Goal: Task Accomplishment & Management: Manage account settings

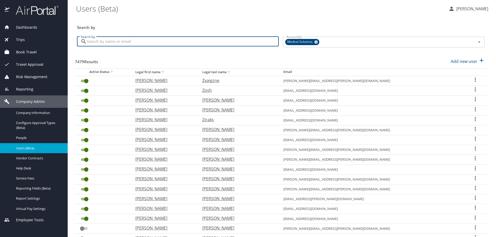
click at [102, 42] on input "Search by" at bounding box center [183, 42] width 192 height 10
type input "[PERSON_NAME]"
checkbox input "false"
checkbox input "true"
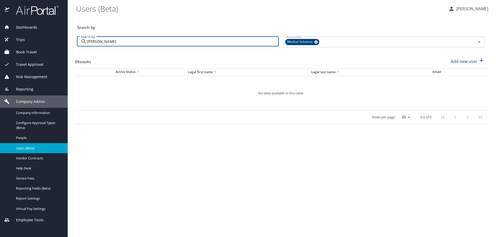
type input "[PERSON_NAME]"
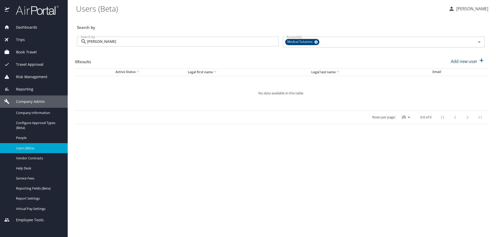
click at [24, 53] on span "Book Travel" at bounding box center [23, 52] width 27 height 6
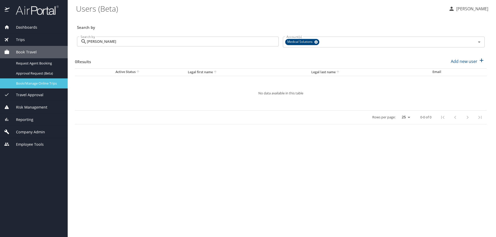
click at [23, 85] on span "Book/Manage Online Trips" at bounding box center [38, 83] width 45 height 5
click at [27, 131] on span "Company Admin" at bounding box center [27, 132] width 35 height 6
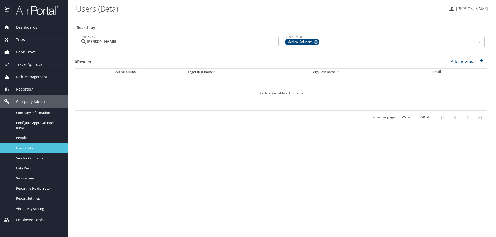
click at [32, 147] on span "Users (Beta)" at bounding box center [38, 148] width 45 height 5
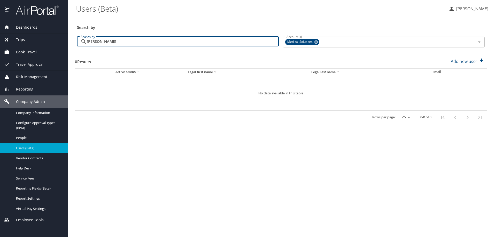
drag, startPoint x: 117, startPoint y: 41, endPoint x: 66, endPoint y: 41, distance: 51.4
click at [66, 41] on div "Dashboards AirPortal 360™ Manager My Travel Dashboard Trips Airtinerary® Lookup…" at bounding box center [248, 118] width 496 height 237
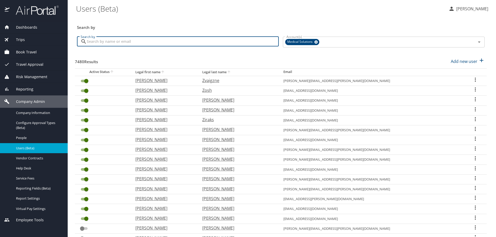
click at [92, 45] on input "Search by" at bounding box center [183, 42] width 192 height 10
type input "Christina"
checkbox input "false"
checkbox input "true"
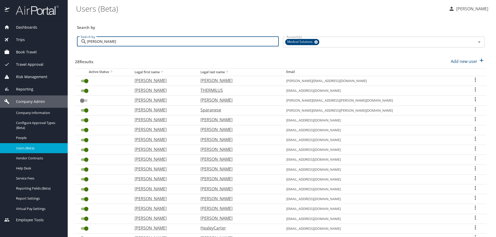
type input "Christina Hayes"
checkbox input "false"
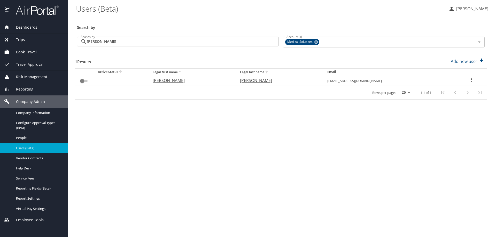
click at [26, 53] on span "Book Travel" at bounding box center [23, 52] width 27 height 6
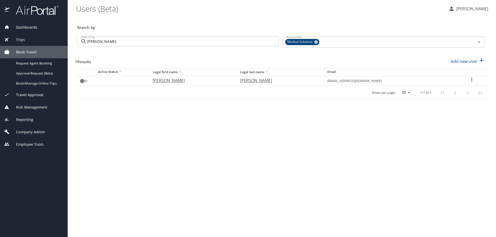
click at [26, 53] on span "Book Travel" at bounding box center [23, 52] width 27 height 6
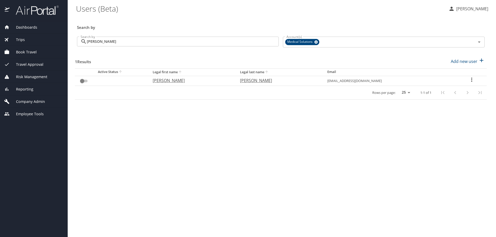
click at [27, 53] on span "Book Travel" at bounding box center [23, 52] width 27 height 6
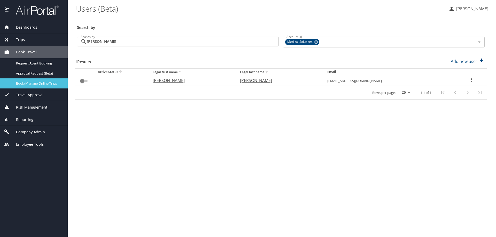
click at [27, 84] on span "Book/Manage Online Trips" at bounding box center [38, 83] width 45 height 5
click at [172, 81] on p "Christina" at bounding box center [191, 80] width 77 height 6
select select "US"
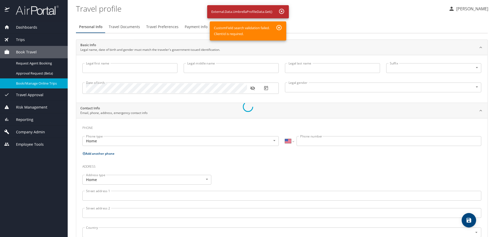
click at [278, 27] on div at bounding box center [248, 106] width 496 height 261
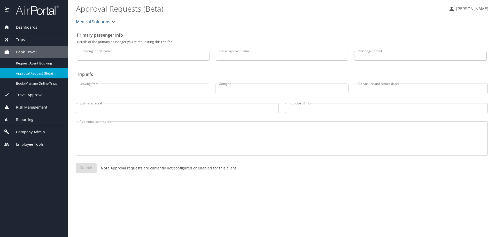
click at [30, 133] on span "Company Admin" at bounding box center [27, 132] width 35 height 6
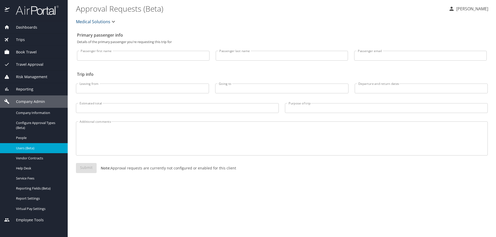
click at [30, 149] on span "Users (Beta)" at bounding box center [38, 148] width 45 height 5
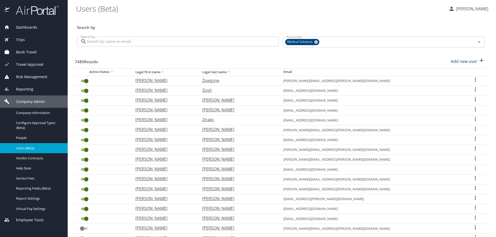
click at [96, 40] on input "Search by" at bounding box center [183, 42] width 192 height 10
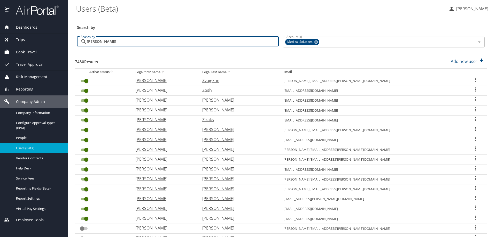
type input "[PERSON_NAME]"
checkbox input "false"
checkbox input "true"
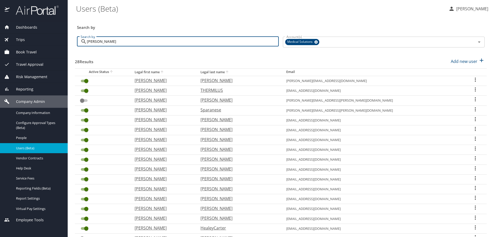
type input "[PERSON_NAME]"
checkbox input "false"
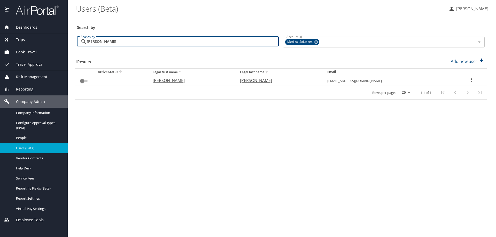
type input "[PERSON_NAME]"
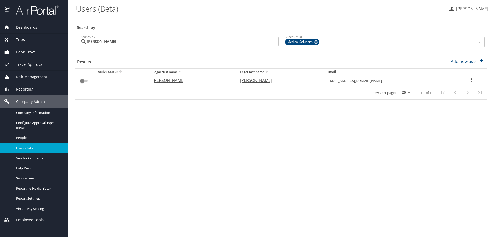
click at [172, 81] on p "[PERSON_NAME]" at bounding box center [191, 80] width 77 height 6
select select "US"
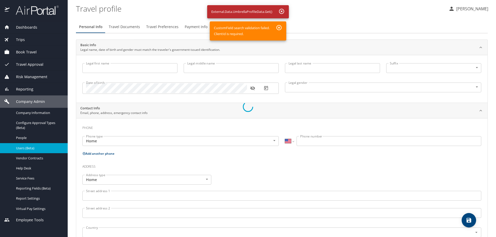
click at [281, 11] on div at bounding box center [248, 106] width 496 height 261
click at [278, 28] on div at bounding box center [248, 106] width 496 height 261
click at [158, 81] on div at bounding box center [248, 106] width 496 height 261
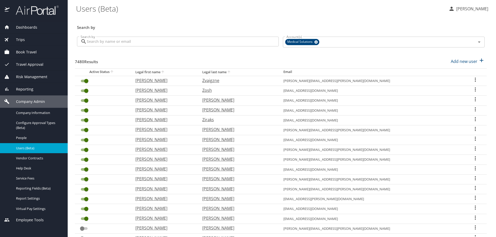
click at [89, 42] on input "Search by" at bounding box center [183, 42] width 192 height 10
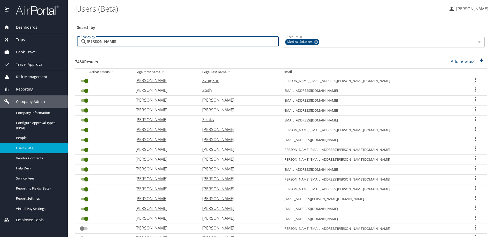
type input "[PERSON_NAME]"
checkbox input "false"
checkbox input "true"
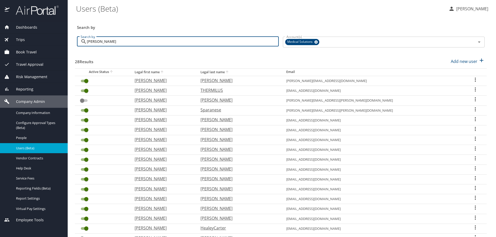
type input "[PERSON_NAME]"
checkbox input "false"
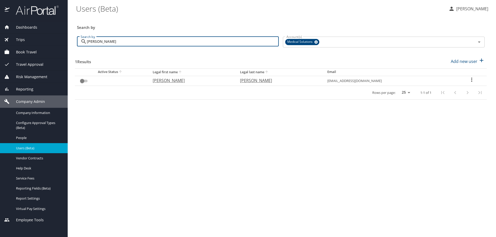
type input "[PERSON_NAME]"
click at [170, 81] on p "[PERSON_NAME]" at bounding box center [191, 80] width 77 height 6
select select "US"
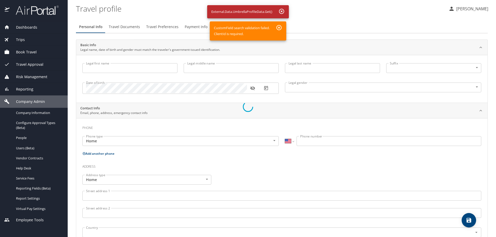
click at [23, 54] on div at bounding box center [248, 106] width 496 height 261
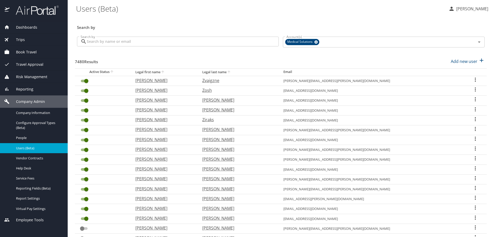
click at [22, 50] on span "Book Travel" at bounding box center [23, 52] width 27 height 6
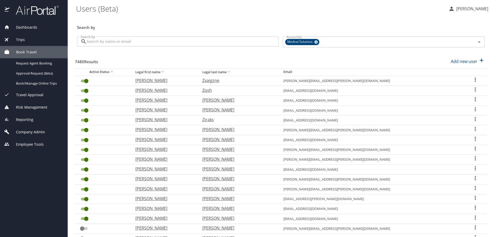
click at [27, 131] on span "Company Admin" at bounding box center [27, 132] width 35 height 6
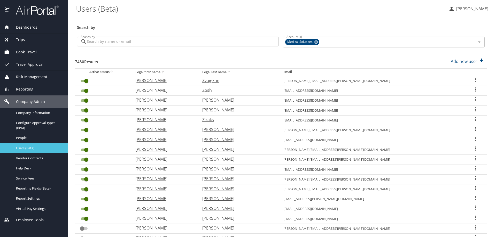
click at [25, 148] on span "Users (Beta)" at bounding box center [38, 148] width 45 height 5
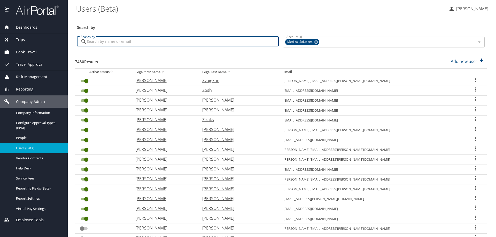
click at [96, 44] on input "Search by" at bounding box center [183, 42] width 192 height 10
type input "[PERSON_NAME]"
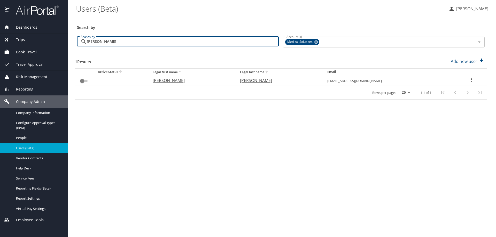
click at [82, 81] on input "User Search Table" at bounding box center [82, 81] width 19 height 6
checkbox input "false"
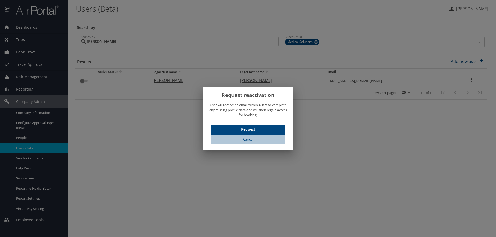
click at [248, 141] on span "Cancel" at bounding box center [248, 140] width 70 height 6
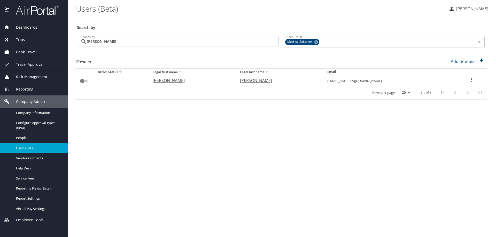
click at [170, 82] on p "Christina" at bounding box center [191, 80] width 77 height 6
select select "US"
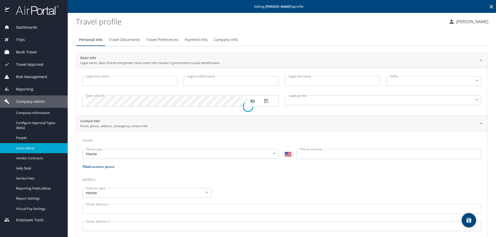
type input "Christina"
type input "Hayes"
type input "Female"
select select "US"
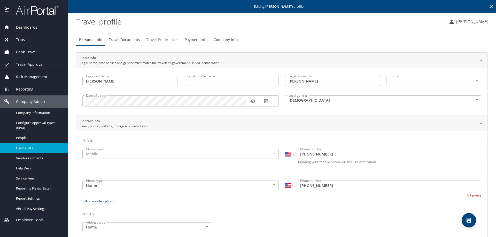
click at [156, 41] on span "Travel Preferences" at bounding box center [162, 40] width 32 height 6
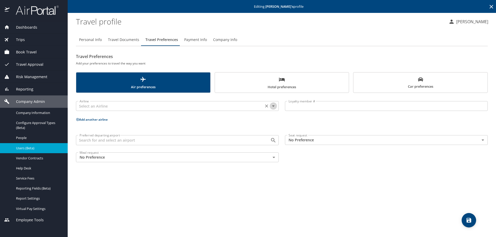
click at [274, 107] on icon "Open" at bounding box center [273, 106] width 6 height 6
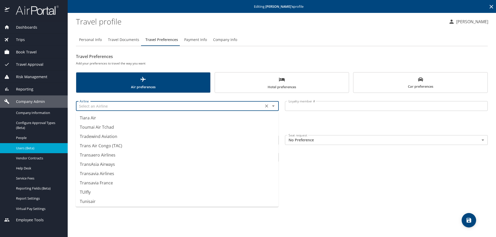
scroll to position [3862, 0]
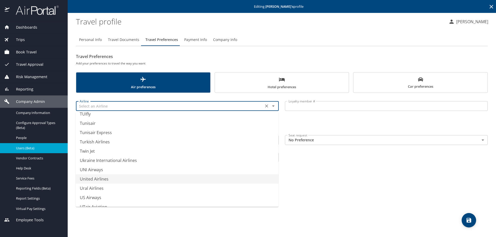
click at [96, 180] on li "United Airlines" at bounding box center [177, 179] width 203 height 9
type input "United Airlines"
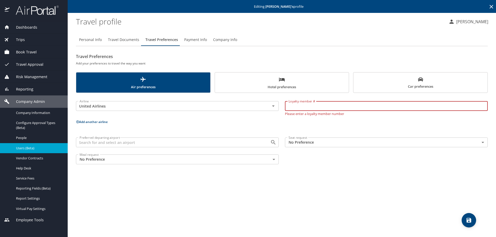
click at [297, 108] on input "Loyalty member #" at bounding box center [386, 106] width 203 height 10
type input "YT791021"
click at [245, 126] on div "Airline United Airlines Airline Loyalty member # YT791021 Loyalty member # Plea…" at bounding box center [282, 132] width 412 height 72
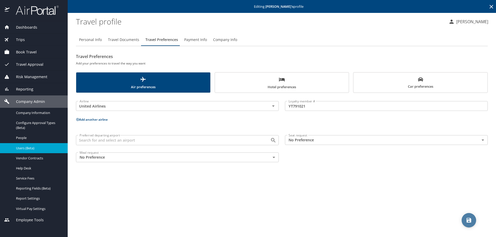
click at [471, 223] on icon "save" at bounding box center [468, 220] width 5 height 5
click at [490, 8] on icon at bounding box center [491, 7] width 4 height 4
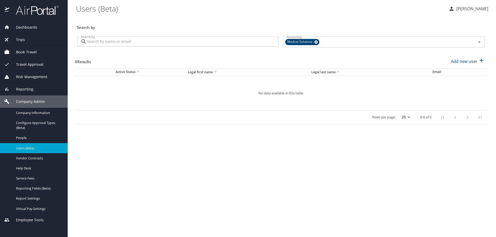
click at [27, 53] on span "Book Travel" at bounding box center [23, 52] width 27 height 6
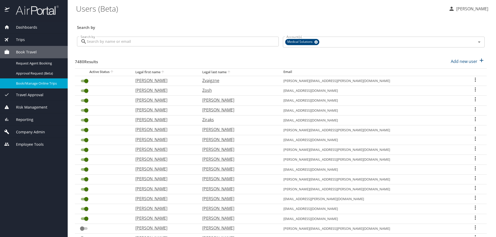
click at [25, 84] on span "Book/Manage Online Trips" at bounding box center [38, 83] width 45 height 5
